Goal: Ask a question

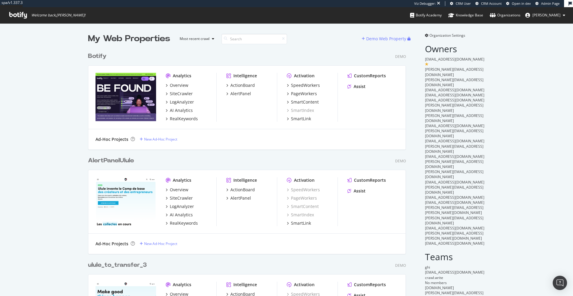
scroll to position [622, 318]
click at [355, 85] on div "Assist" at bounding box center [360, 87] width 12 height 6
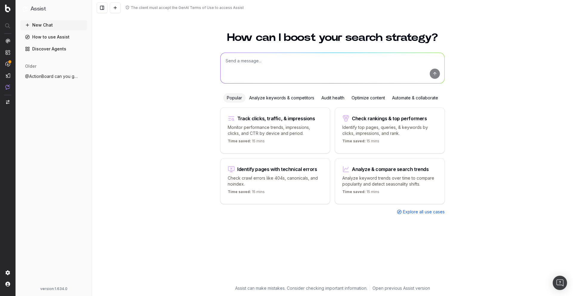
click at [296, 134] on p "Monitor performance trends, impressions, clicks, and CTR by device and period." at bounding box center [275, 130] width 95 height 12
type textarea "Change in clicks/CTR/impressions over last 28 days vs last (branded vs non-bran…"
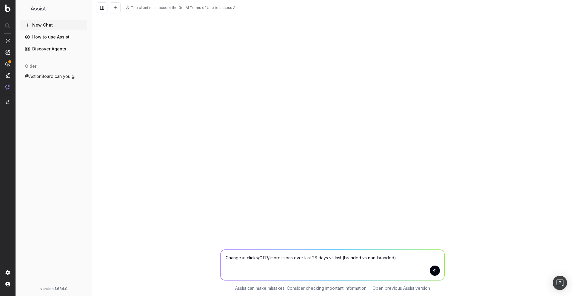
click at [436, 273] on button "submit" at bounding box center [435, 271] width 10 height 10
